Goal: Transaction & Acquisition: Book appointment/travel/reservation

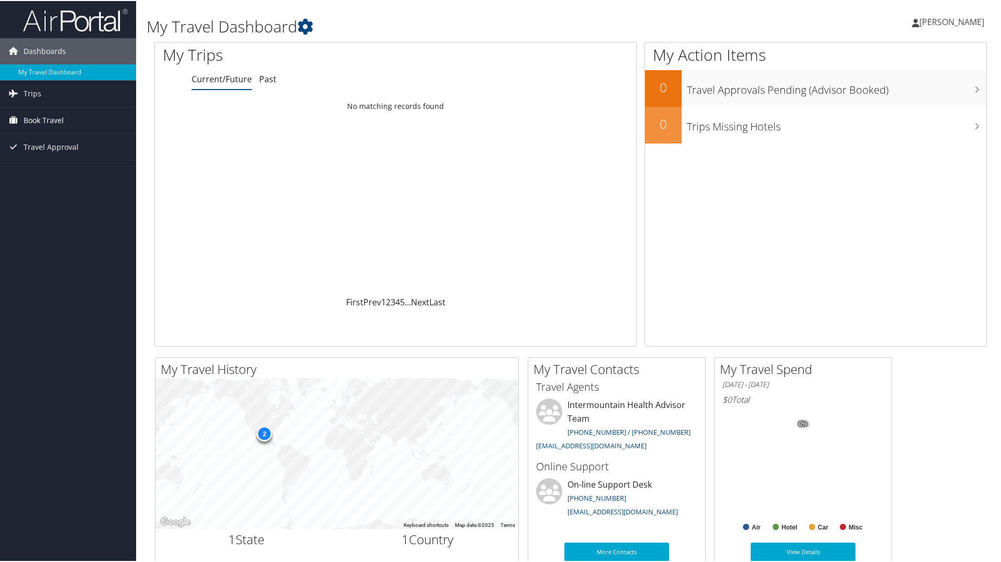
click at [43, 122] on span "Book Travel" at bounding box center [44, 119] width 40 height 26
click at [46, 172] on link "Book/Manage Online Trips" at bounding box center [68, 172] width 136 height 16
click at [50, 122] on span "Book Travel" at bounding box center [44, 119] width 40 height 26
click at [57, 170] on link "Book/Manage Online Trips" at bounding box center [68, 172] width 136 height 16
